Goal: Task Accomplishment & Management: Manage account settings

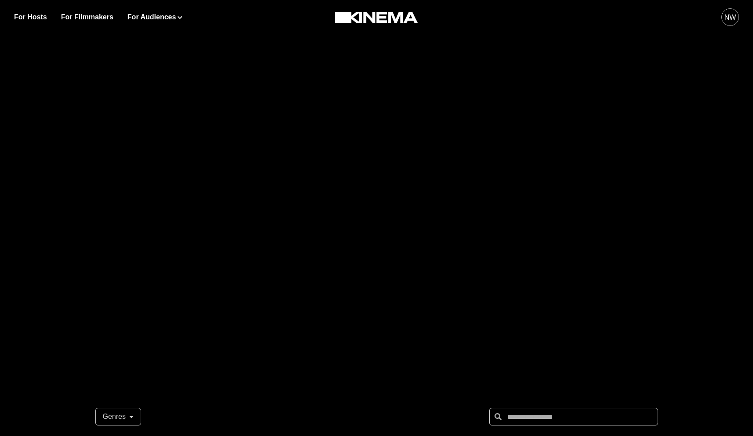
click at [492, 21] on div "NW" at bounding box center [730, 17] width 18 height 18
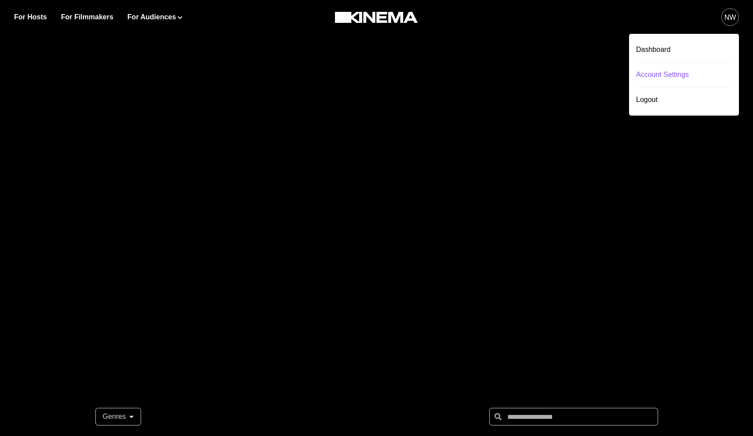
click at [492, 72] on div "Account Settings" at bounding box center [684, 74] width 96 height 25
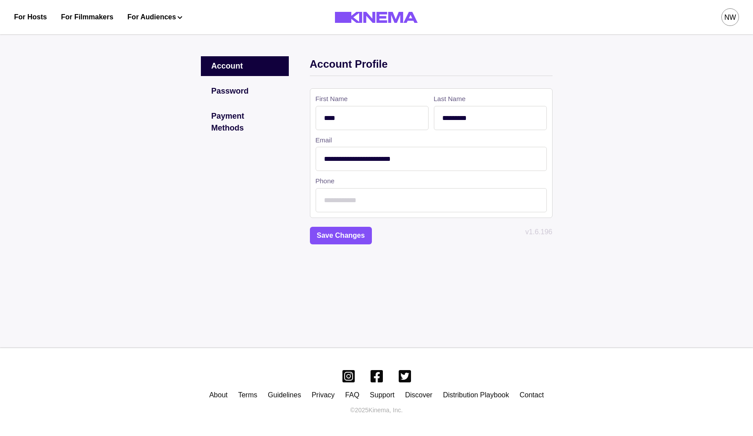
click at [236, 119] on div "Payment Methods" at bounding box center [245, 122] width 88 height 32
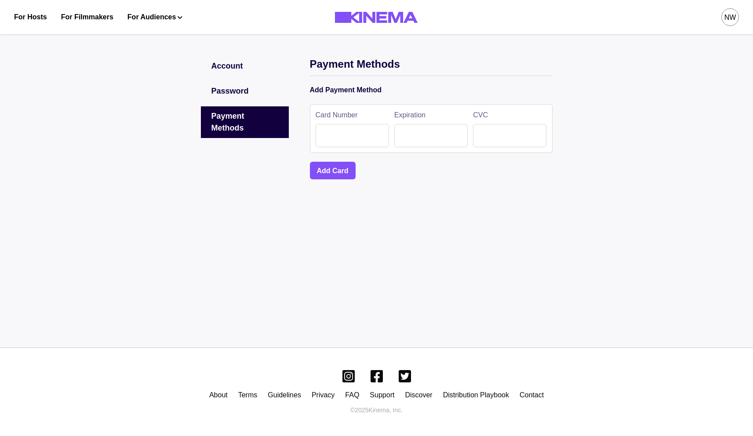
click at [244, 89] on div "Password" at bounding box center [245, 91] width 88 height 20
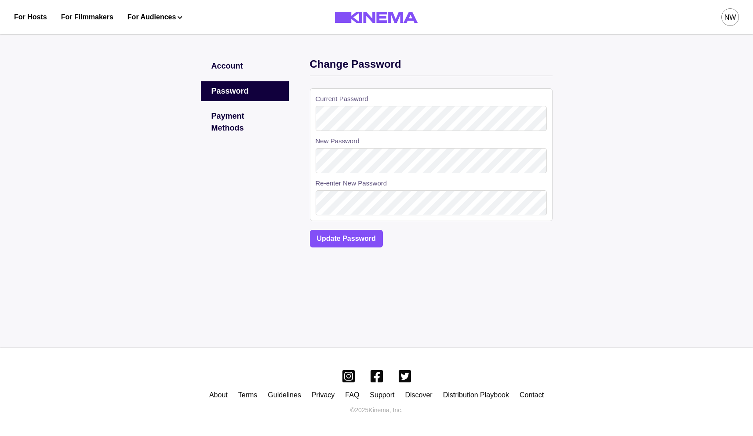
click at [234, 66] on div "Account" at bounding box center [245, 66] width 88 height 20
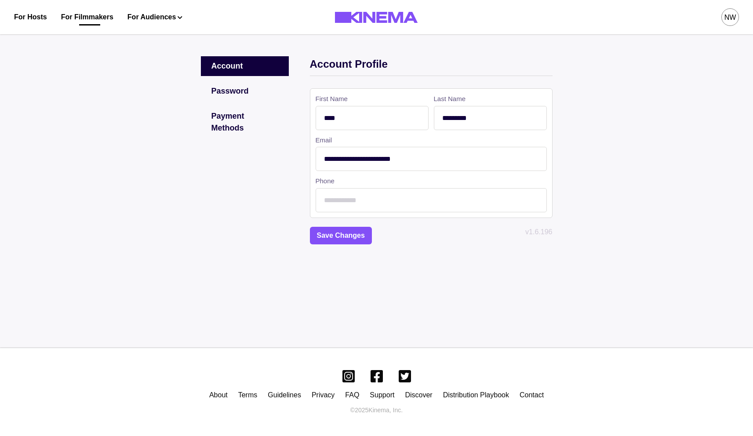
click at [69, 14] on link "For Filmmakers" at bounding box center [87, 17] width 52 height 11
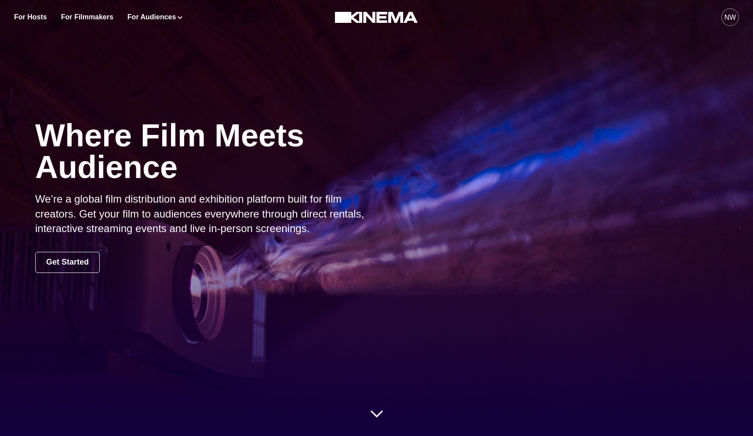
click at [492, 18] on button "NW" at bounding box center [730, 17] width 18 height 34
click at [392, 79] on div "Where Film Meets Audience We’re a global film distribution and exhibition platf…" at bounding box center [376, 196] width 753 height 392
click at [492, 25] on button "NW" at bounding box center [730, 17] width 18 height 34
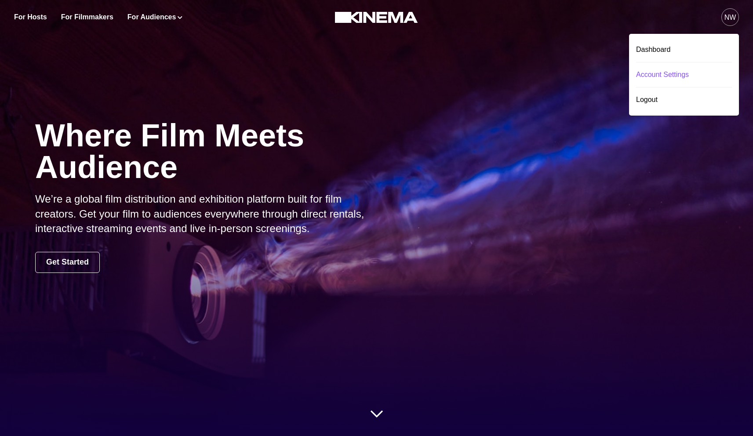
click at [492, 76] on div "Account Settings" at bounding box center [684, 74] width 96 height 25
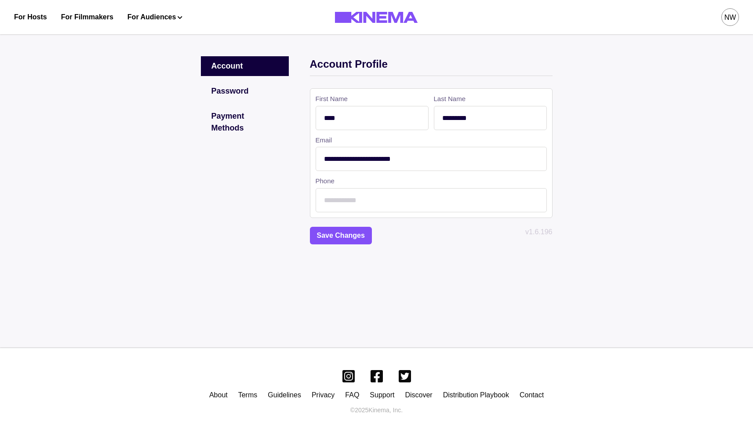
click at [247, 83] on div "Password" at bounding box center [245, 91] width 88 height 20
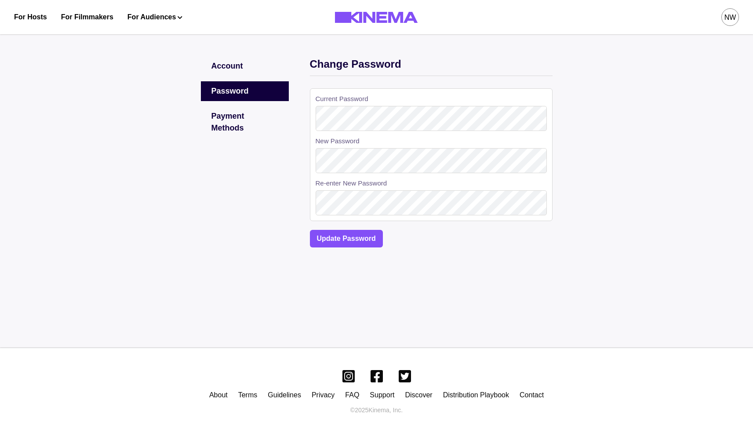
click at [246, 98] on div "Password" at bounding box center [245, 91] width 88 height 20
click at [247, 114] on div "Payment Methods" at bounding box center [245, 122] width 88 height 32
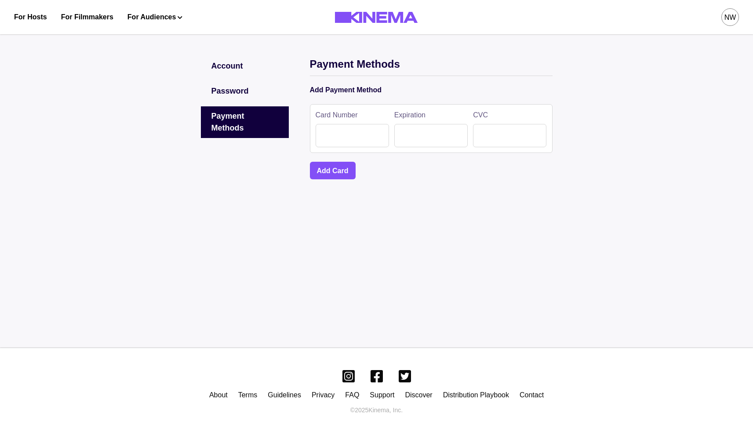
click at [243, 95] on div "Password" at bounding box center [245, 91] width 88 height 20
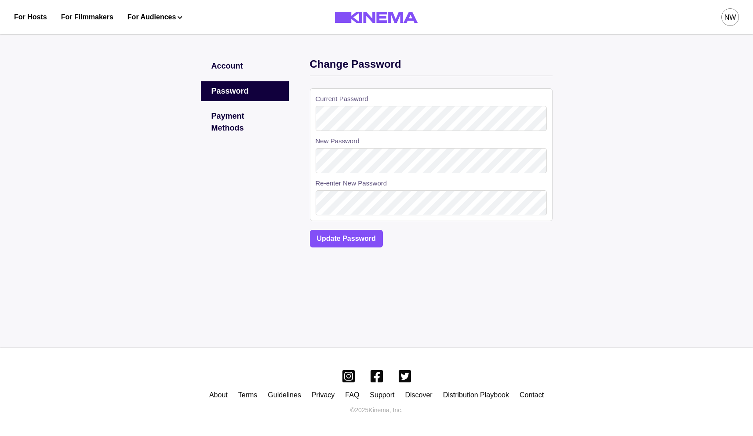
click at [240, 77] on div "Account Password Payment Methods" at bounding box center [245, 148] width 88 height 184
click at [237, 72] on div "Account" at bounding box center [245, 66] width 88 height 20
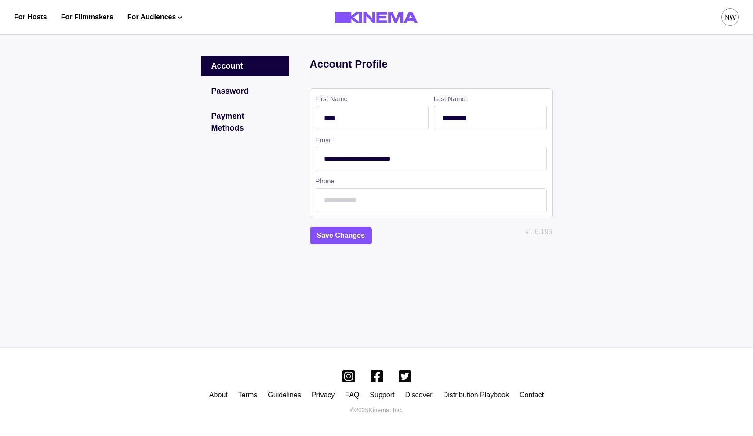
click at [239, 116] on div "Payment Methods" at bounding box center [245, 122] width 88 height 32
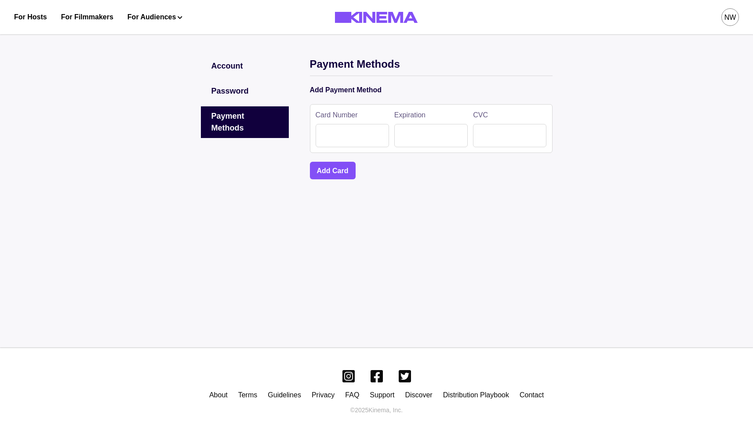
click at [403, 192] on div "Account Password Payment Methods Payment Methods Add Payment Method Card Number…" at bounding box center [376, 188] width 753 height 320
click at [492, 20] on div "NW" at bounding box center [730, 17] width 12 height 11
click at [492, 47] on div "Dashboard" at bounding box center [684, 49] width 96 height 25
click at [492, 21] on div "NW" at bounding box center [730, 17] width 12 height 11
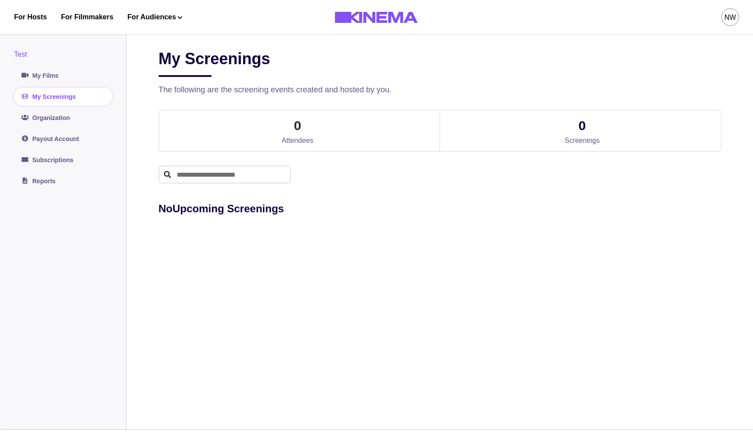
click at [469, 65] on div "My Screenings" at bounding box center [440, 63] width 563 height 28
click at [44, 137] on link "Payout Account" at bounding box center [63, 139] width 98 height 18
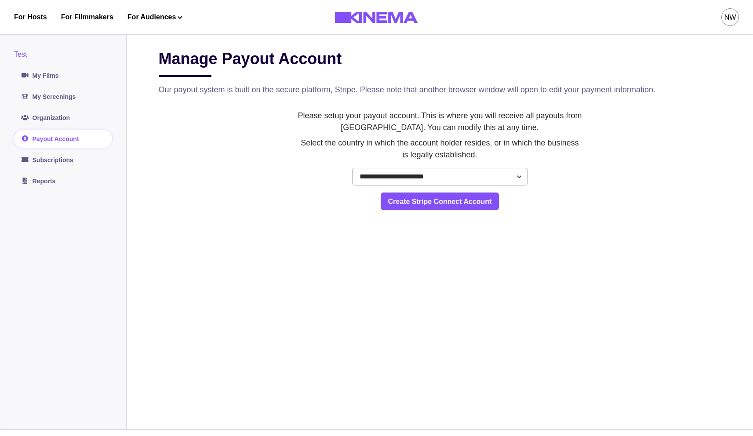
click at [441, 175] on select "**********" at bounding box center [440, 177] width 176 height 18
click at [352, 168] on select "**********" at bounding box center [440, 177] width 176 height 18
click at [430, 204] on button "Create Stripe Connect Account" at bounding box center [440, 201] width 119 height 18
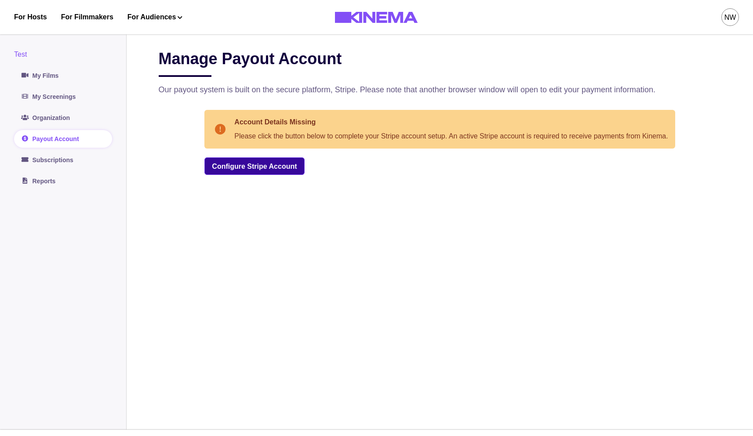
click at [258, 166] on link "Configure Stripe Account" at bounding box center [254, 166] width 100 height 18
click at [241, 164] on link "Configure Stripe Account" at bounding box center [254, 166] width 100 height 18
click at [268, 166] on link "Configure Stripe Account" at bounding box center [254, 166] width 100 height 18
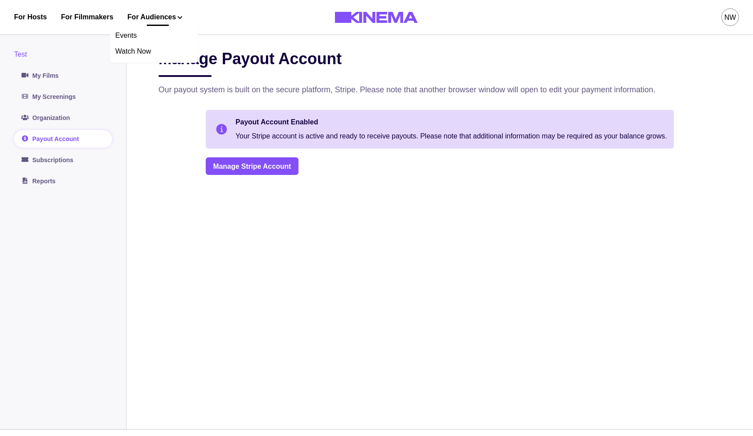
click at [160, 17] on button "For Audiences" at bounding box center [154, 17] width 55 height 11
click at [59, 155] on link "Subscriptions" at bounding box center [63, 160] width 98 height 18
click at [63, 161] on link "Subscriptions" at bounding box center [63, 160] width 98 height 18
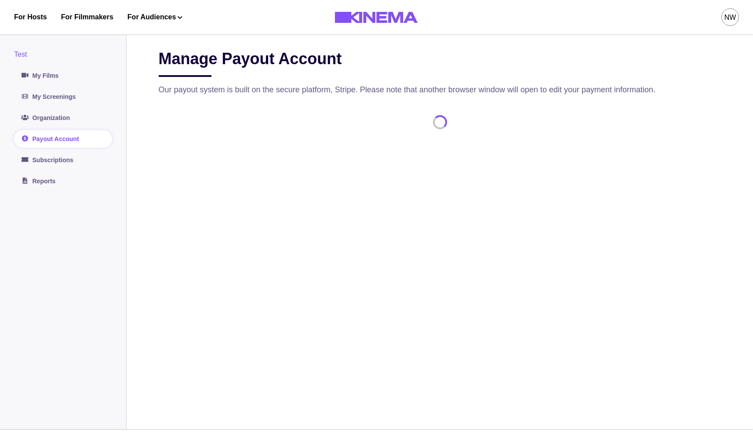
click at [64, 160] on link "Subscriptions" at bounding box center [63, 160] width 98 height 18
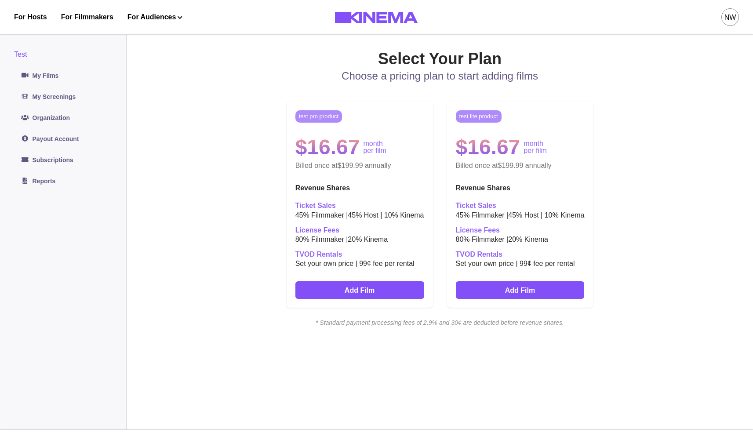
click at [729, 14] on div "NW" at bounding box center [730, 17] width 12 height 11
click at [29, 54] on div "Test" at bounding box center [63, 54] width 98 height 11
